Goal: Task Accomplishment & Management: Manage account settings

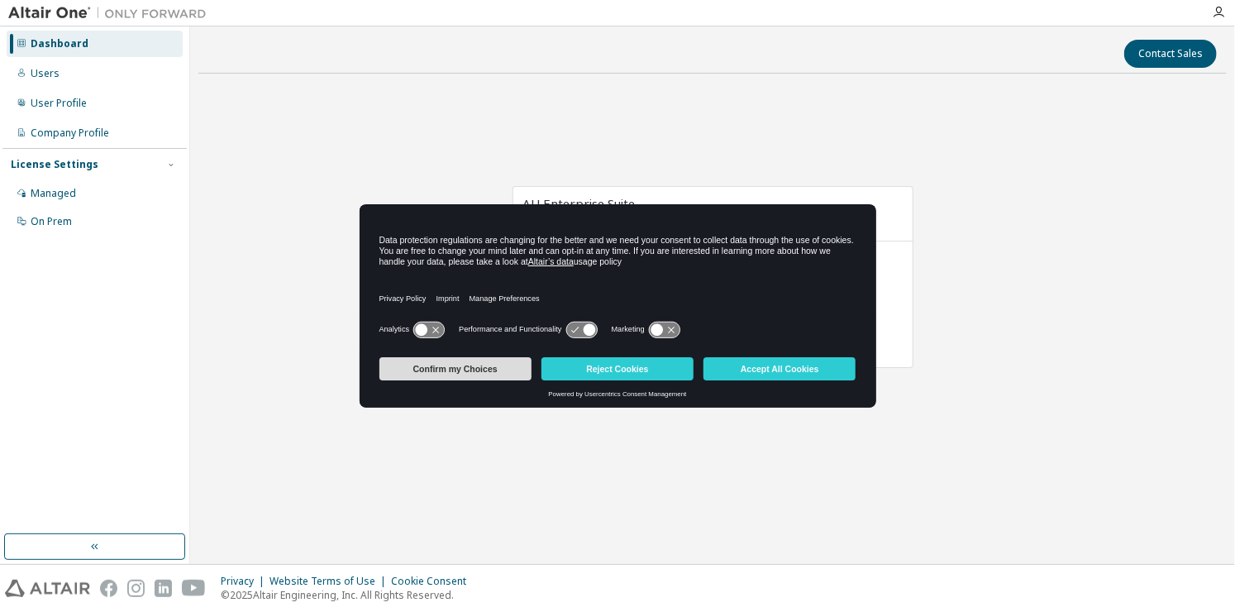
click at [496, 363] on button "Confirm my Choices" at bounding box center [455, 368] width 152 height 23
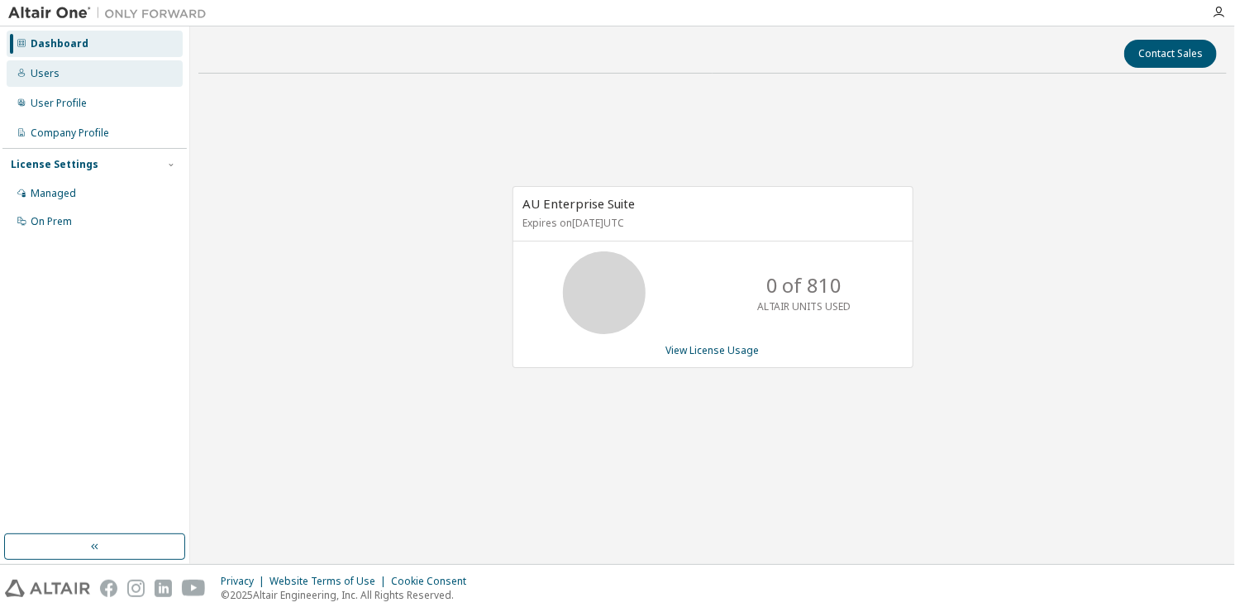
click at [115, 79] on div "Users" at bounding box center [95, 73] width 176 height 26
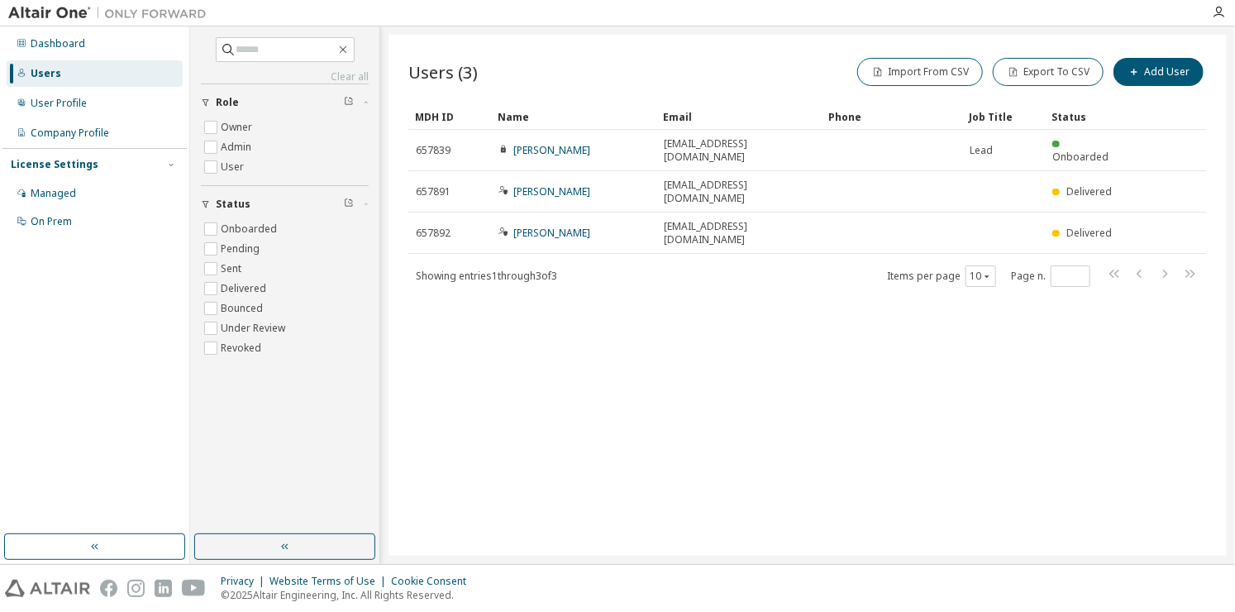
click at [1147, 88] on div "Import From CSV Export To CSV Add User" at bounding box center [1007, 72] width 399 height 35
click at [1156, 73] on button "Add User" at bounding box center [1158, 72] width 90 height 28
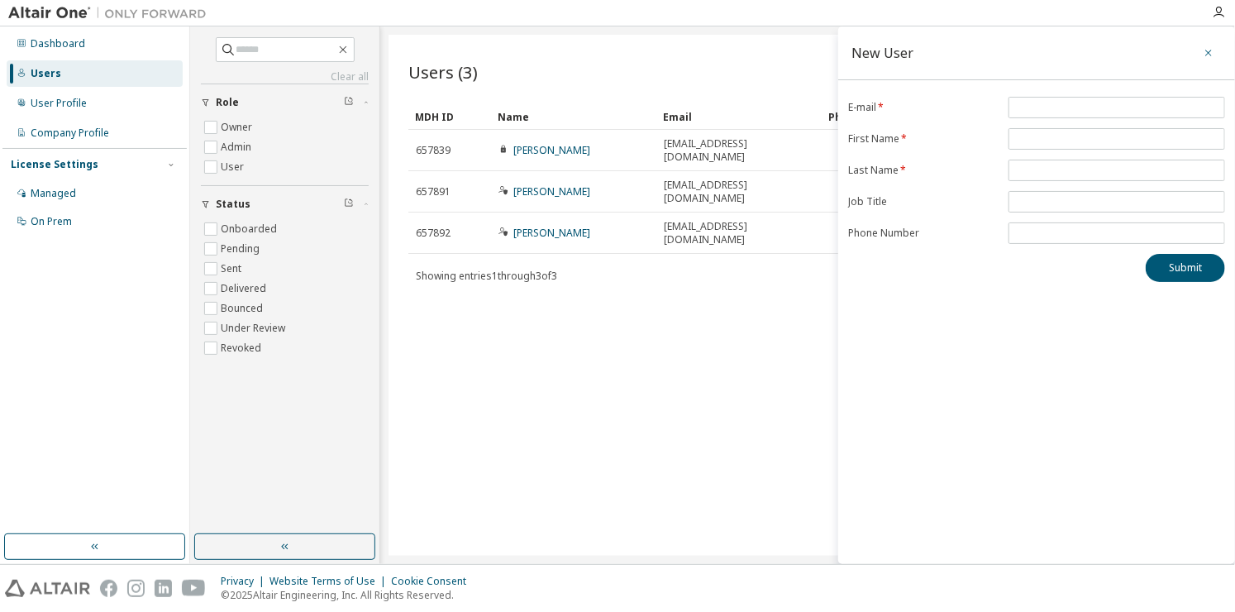
click at [1205, 60] on button "button" at bounding box center [1208, 53] width 26 height 26
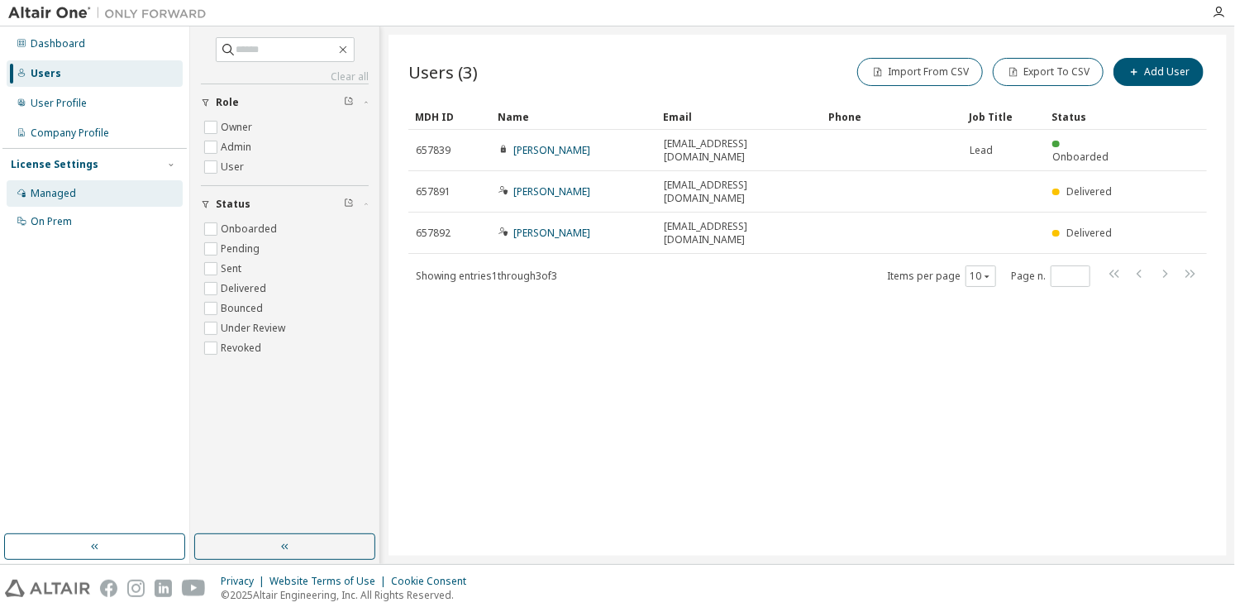
click at [73, 192] on div "Managed" at bounding box center [53, 193] width 45 height 13
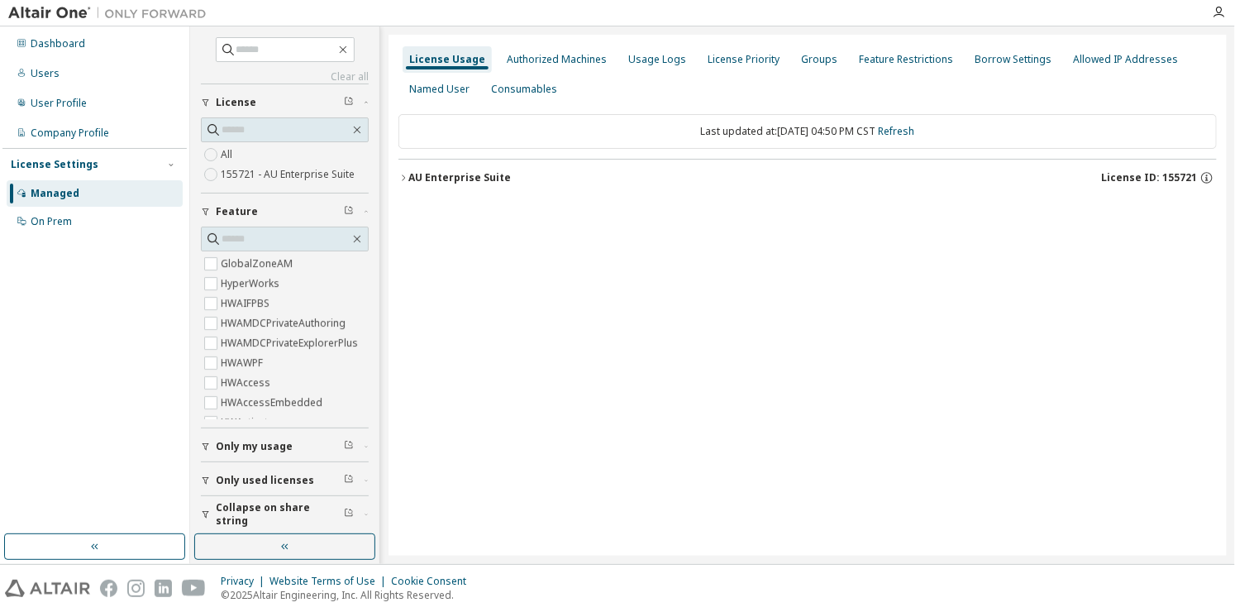
click at [258, 152] on div "All 155721 - AU Enterprise Suite" at bounding box center [285, 165] width 168 height 40
click at [708, 52] on div "License Priority" at bounding box center [743, 59] width 85 height 26
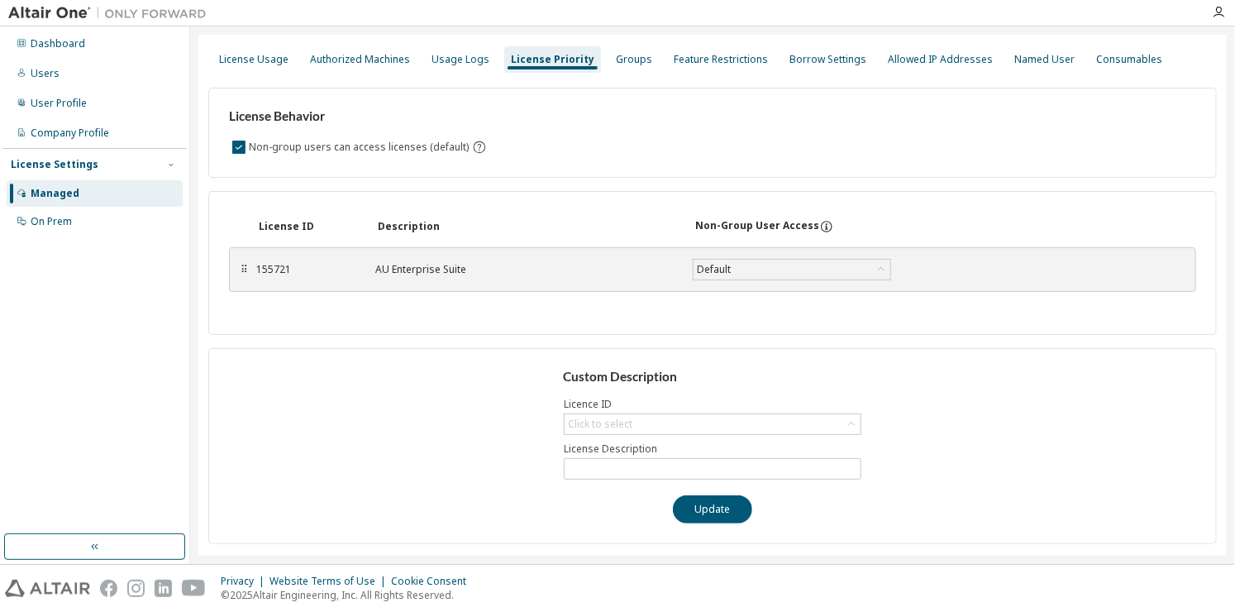
click at [627, 440] on div "Custom Description Licence ID Click to select License Description Update" at bounding box center [712, 446] width 1008 height 196
click at [635, 427] on div "Click to select" at bounding box center [713, 424] width 296 height 20
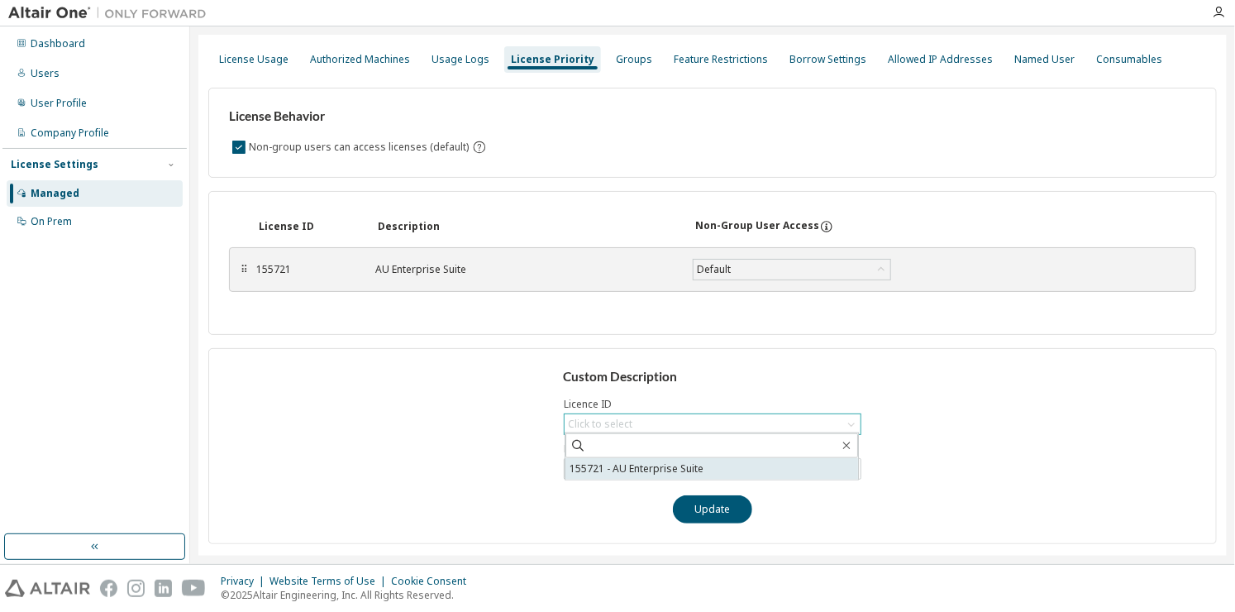
click at [625, 464] on li "155721 - AU Enterprise Suite" at bounding box center [711, 468] width 293 height 21
type input "**********"
click at [774, 272] on div "Default" at bounding box center [792, 270] width 197 height 20
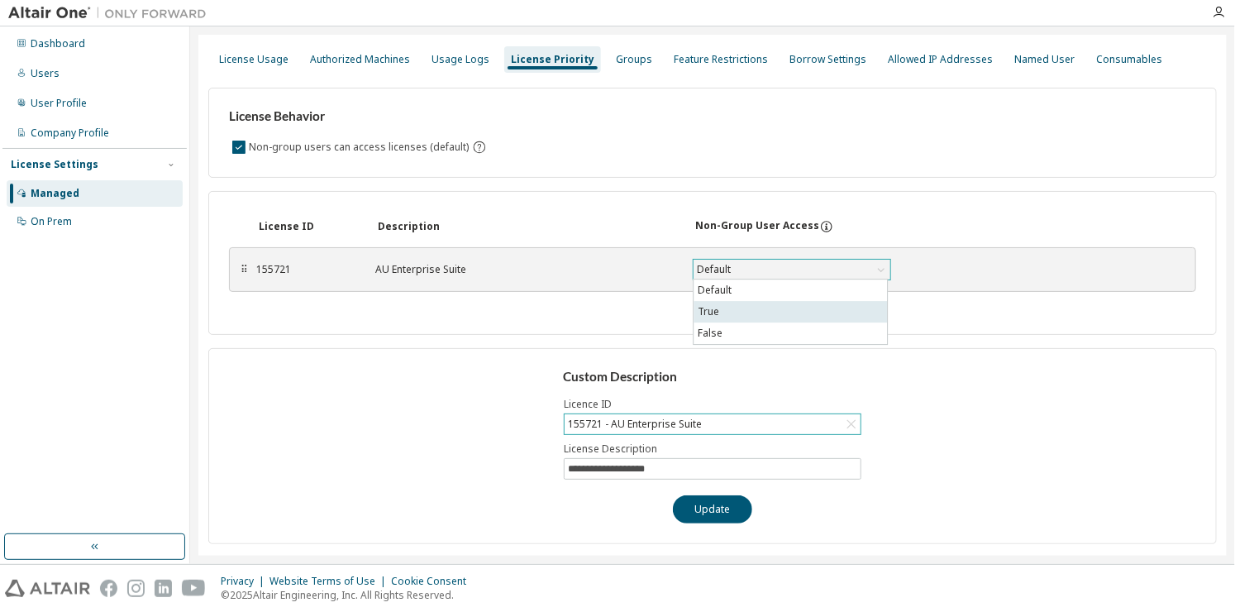
click at [764, 311] on li "True" at bounding box center [790, 311] width 193 height 21
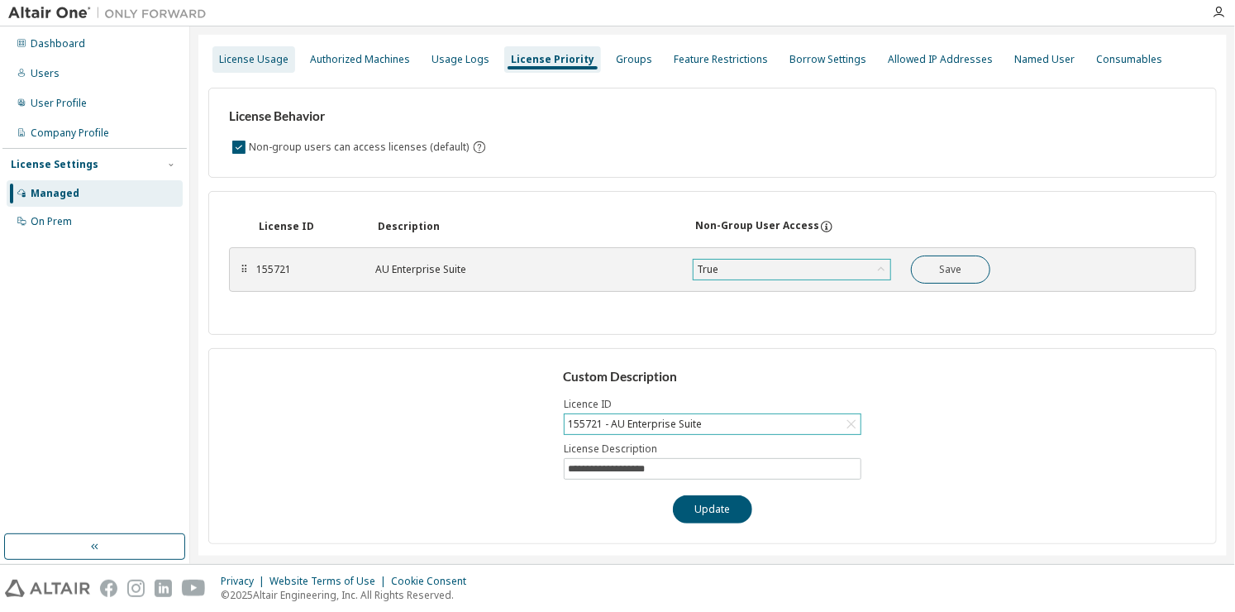
click at [276, 54] on div "License Usage" at bounding box center [253, 59] width 69 height 13
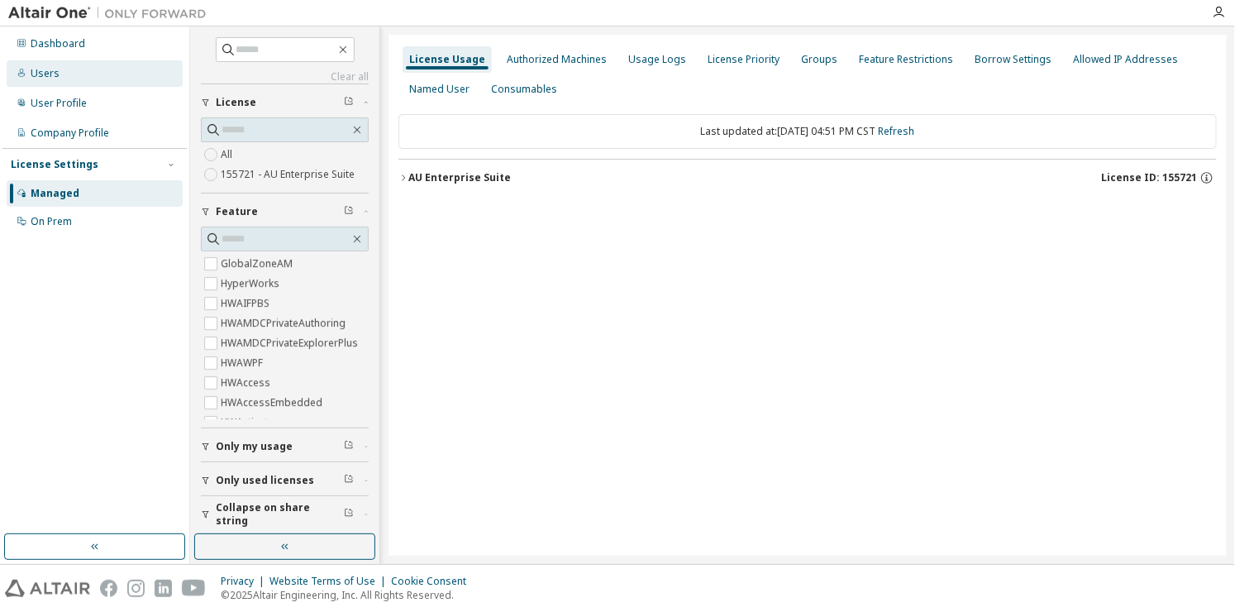
click at [78, 67] on div "Users" at bounding box center [95, 73] width 176 height 26
